Goal: Navigation & Orientation: Understand site structure

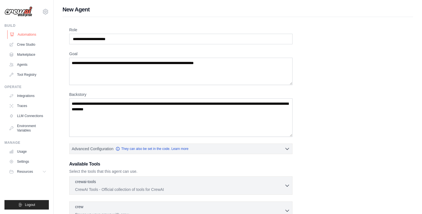
click at [23, 37] on link "Automations" at bounding box center [28, 34] width 42 height 9
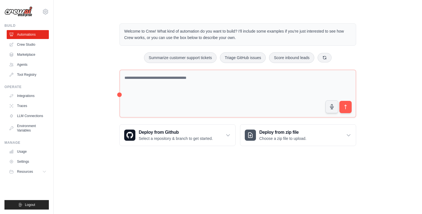
click at [22, 45] on link "Crew Studio" at bounding box center [28, 44] width 42 height 9
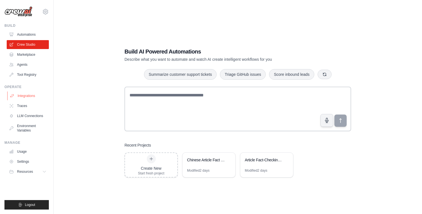
click at [25, 93] on link "Integrations" at bounding box center [28, 96] width 42 height 9
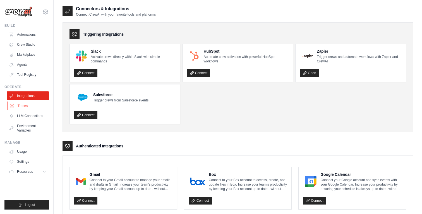
click at [28, 105] on link "Traces" at bounding box center [28, 106] width 42 height 9
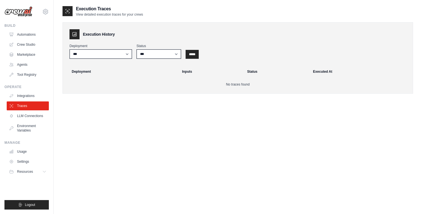
click at [29, 115] on link "LLM Connections" at bounding box center [28, 116] width 42 height 9
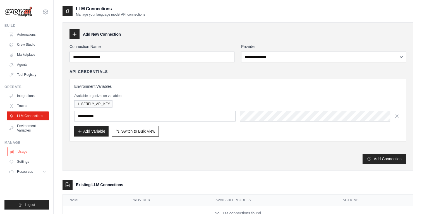
click at [28, 151] on link "Usage" at bounding box center [28, 151] width 42 height 9
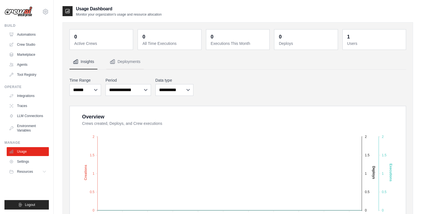
click at [29, 177] on ul "Build Automations Crew Studio Marketplace Agents" at bounding box center [26, 116] width 44 height 187
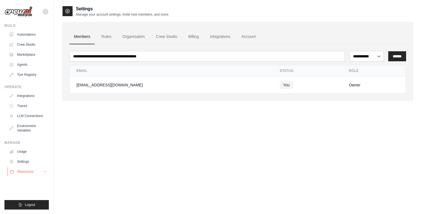
click at [30, 173] on span "Resources" at bounding box center [26, 172] width 16 height 4
click at [26, 34] on link "Automations" at bounding box center [28, 34] width 42 height 9
